Goal: Task Accomplishment & Management: Use online tool/utility

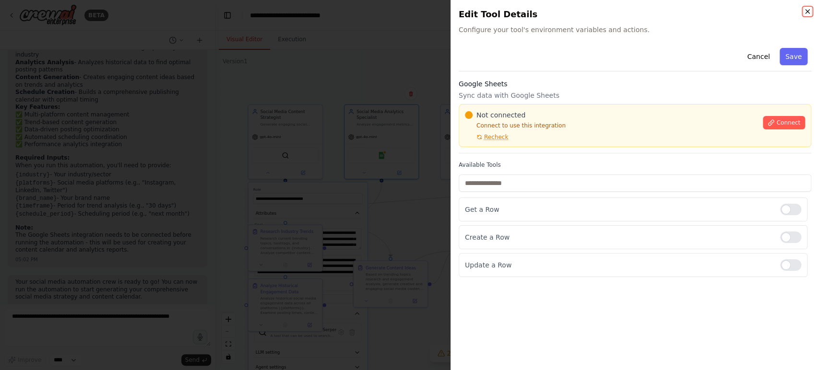
click at [807, 12] on icon "button" at bounding box center [807, 12] width 8 height 8
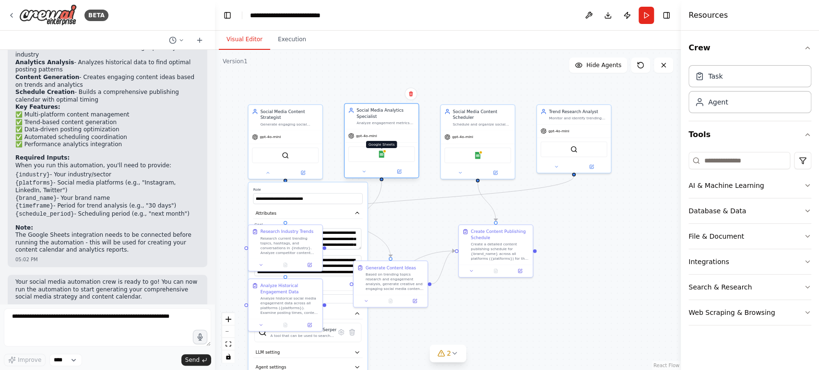
click at [382, 156] on img at bounding box center [381, 154] width 7 height 7
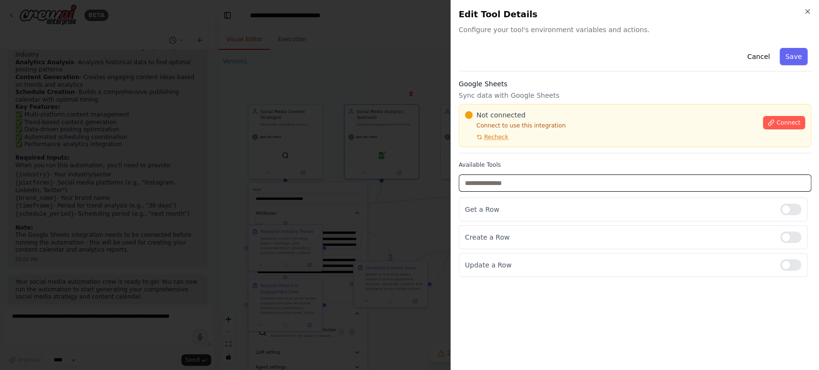
click at [701, 176] on input "text" at bounding box center [634, 183] width 352 height 17
click at [779, 120] on span "Connect" at bounding box center [788, 123] width 24 height 8
click at [342, 152] on div at bounding box center [409, 185] width 819 height 370
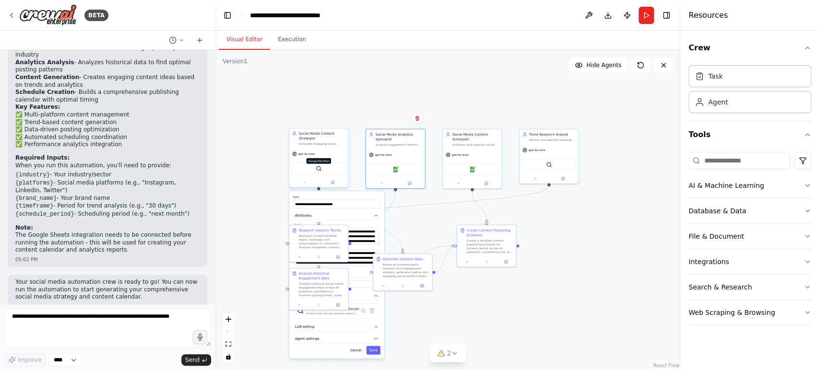
click at [318, 170] on img at bounding box center [319, 169] width 6 height 6
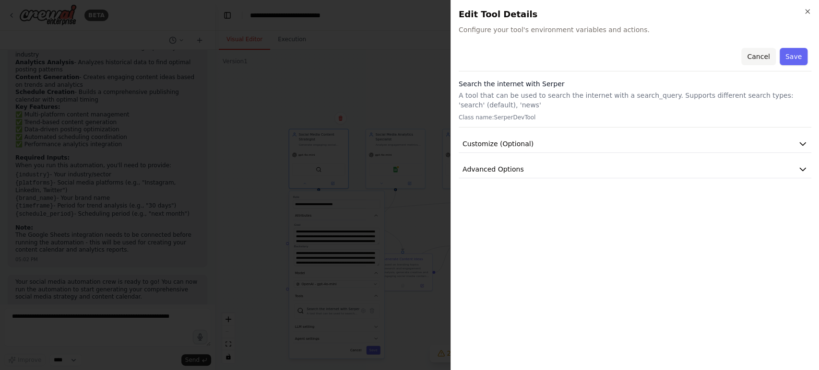
click at [761, 55] on button "Cancel" at bounding box center [758, 56] width 34 height 17
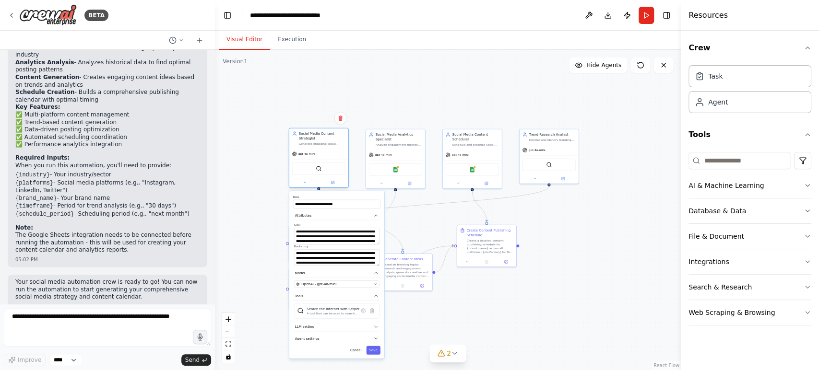
click at [303, 185] on div at bounding box center [318, 183] width 59 height 10
click at [305, 182] on icon at bounding box center [305, 183] width 4 height 4
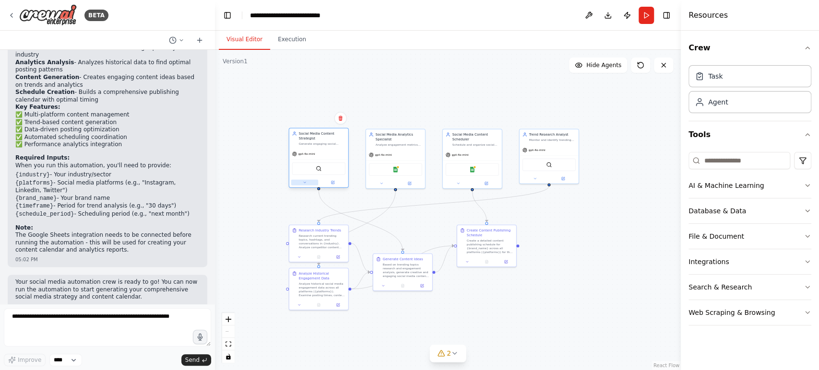
click at [305, 182] on icon at bounding box center [305, 183] width 4 height 4
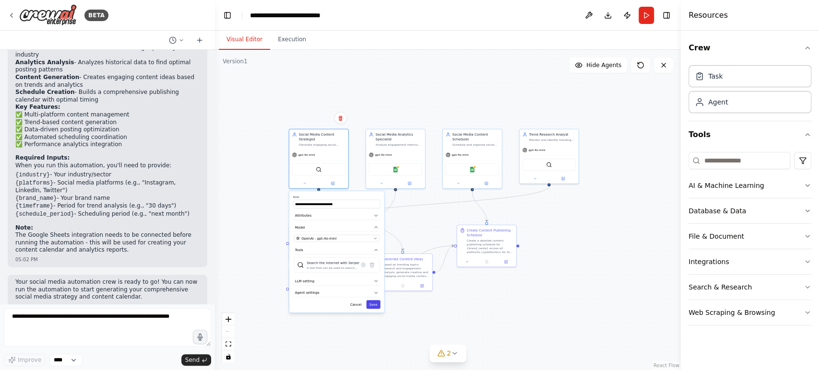
click at [379, 306] on button "Save" at bounding box center [373, 304] width 14 height 9
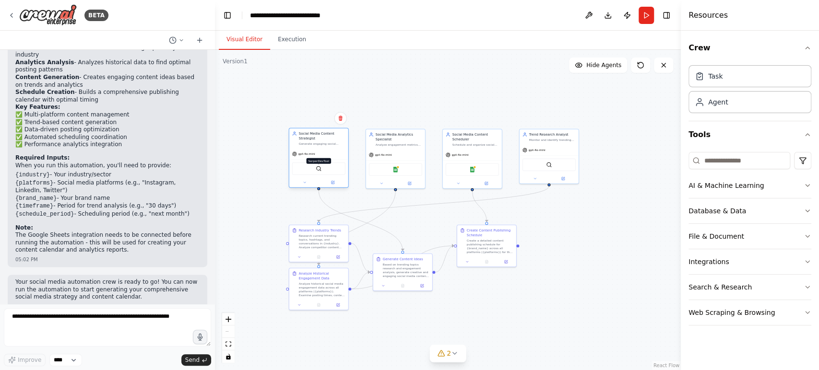
click at [318, 168] on img at bounding box center [319, 169] width 6 height 6
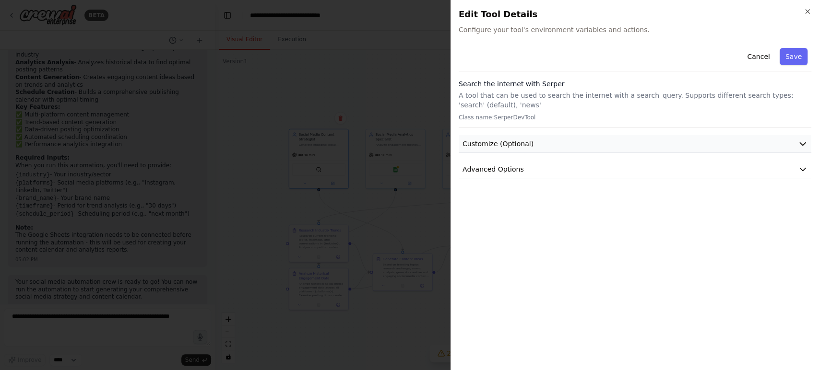
click at [806, 146] on icon "button" at bounding box center [802, 144] width 10 height 10
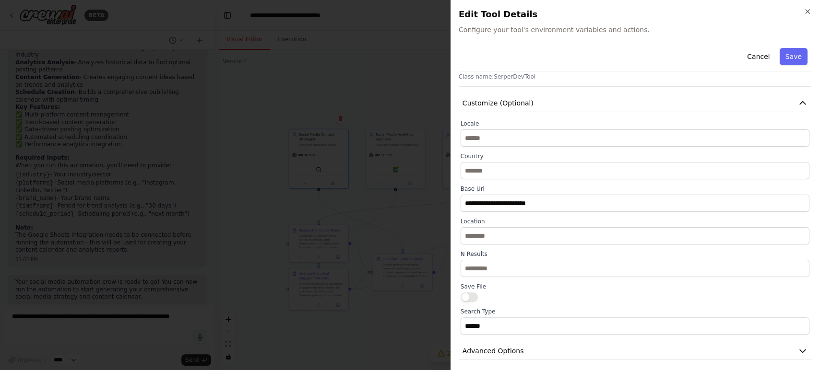
scroll to position [46, 0]
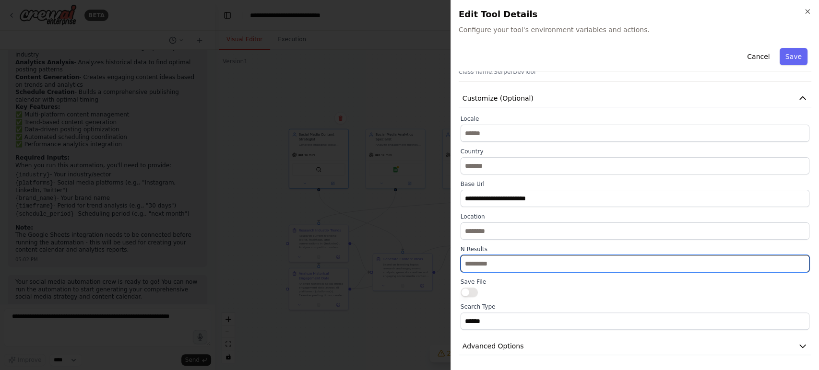
click at [576, 269] on input "**" at bounding box center [634, 263] width 349 height 17
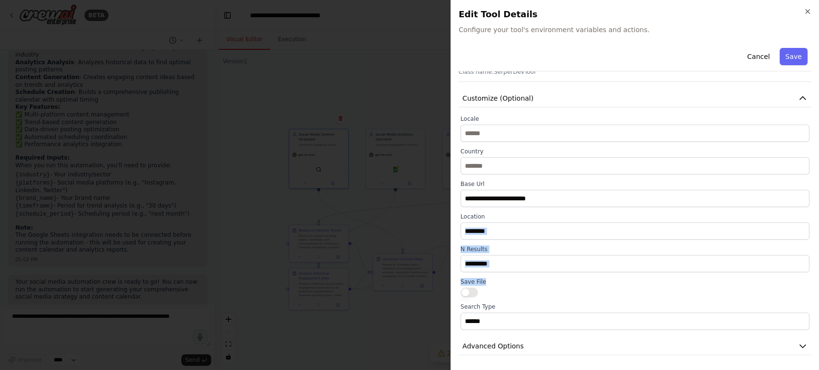
drag, startPoint x: 567, startPoint y: 281, endPoint x: 564, endPoint y: 241, distance: 39.9
click at [564, 241] on div "**********" at bounding box center [634, 222] width 349 height 215
click at [564, 286] on div "Save File" at bounding box center [634, 287] width 349 height 19
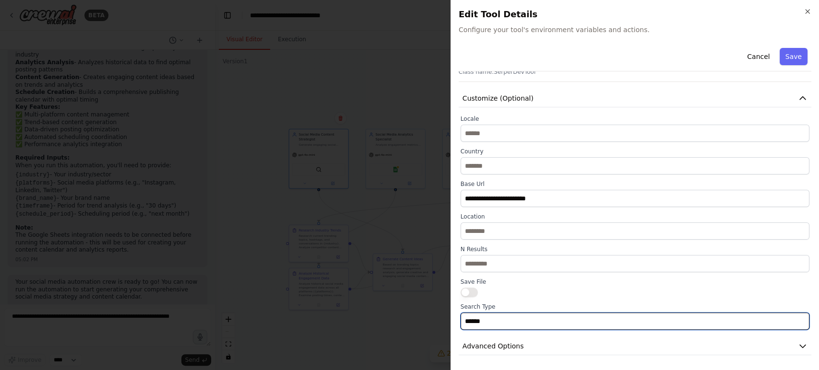
click at [575, 319] on input "******" at bounding box center [634, 321] width 349 height 17
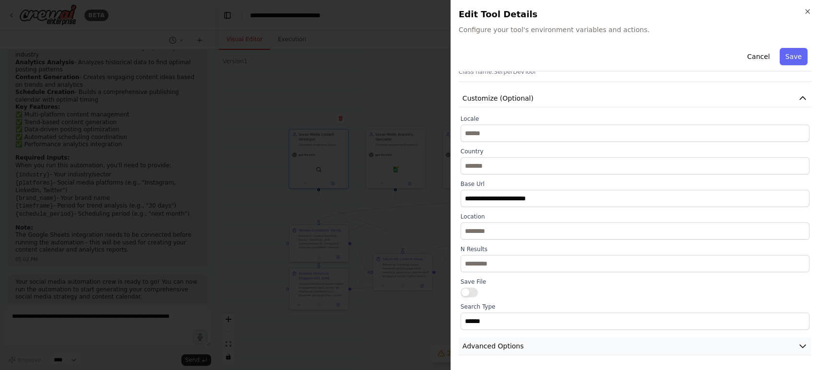
click at [797, 345] on icon "button" at bounding box center [802, 346] width 10 height 10
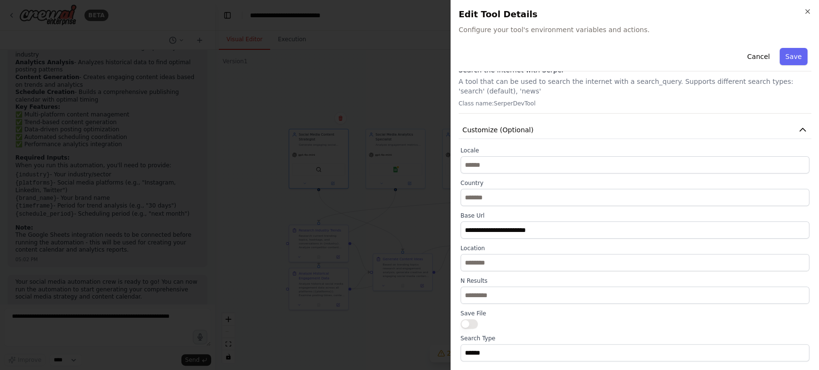
scroll to position [0, 0]
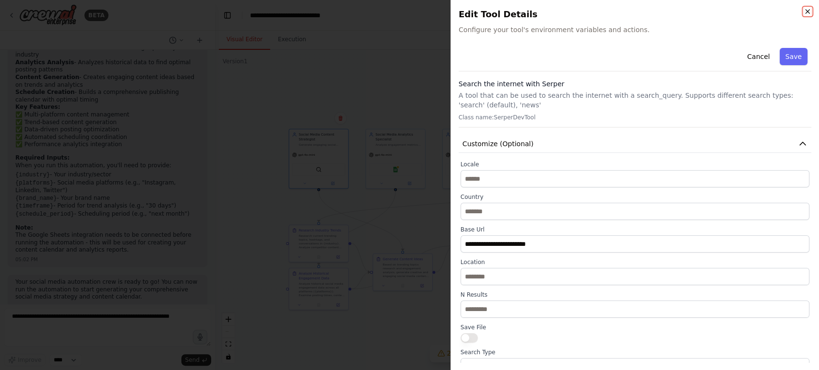
click at [810, 12] on icon "button" at bounding box center [807, 12] width 8 height 8
type input "**"
